Goal: Transaction & Acquisition: Purchase product/service

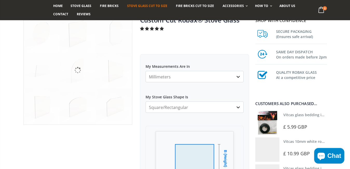
scroll to position [44, 0]
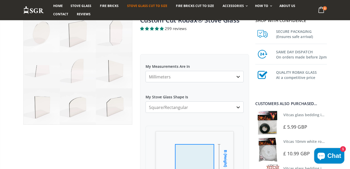
select select "trapezium"
click option "Trapezium" at bounding box center [0, 0] width 0 height 0
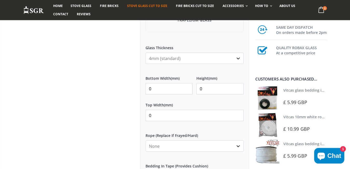
scroll to position [221, 0]
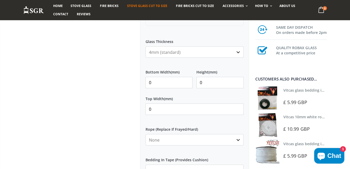
click at [158, 84] on input "0" at bounding box center [169, 82] width 47 height 11
type input "0405"
click at [155, 110] on input "0" at bounding box center [195, 109] width 98 height 11
type input "0355"
click at [208, 83] on input "0" at bounding box center [219, 82] width 47 height 11
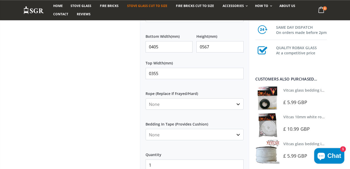
scroll to position [265, 0]
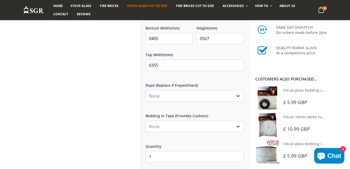
type input "0567"
click at [146, 121] on select "None Black White" at bounding box center [195, 126] width 98 height 11
click at [238, 127] on select "None Black White" at bounding box center [195, 126] width 98 height 11
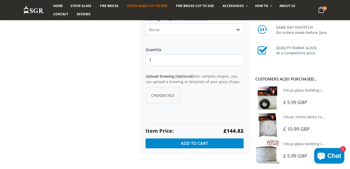
scroll to position [406, 0]
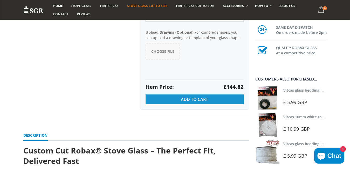
click at [189, 98] on span "Add to Cart" at bounding box center [194, 100] width 27 height 6
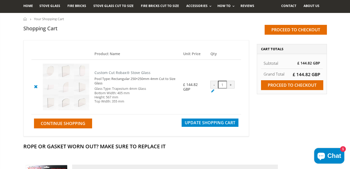
scroll to position [35, 0]
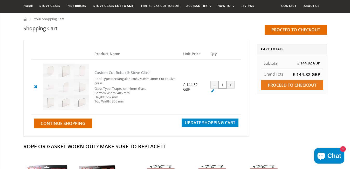
click at [286, 83] on input "Proceed to checkout" at bounding box center [292, 85] width 62 height 10
